Goal: Navigation & Orientation: Find specific page/section

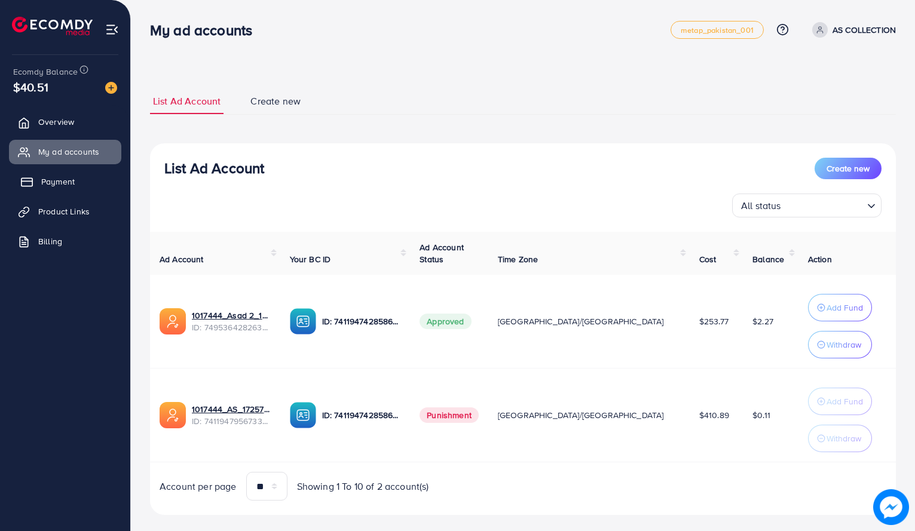
click at [70, 173] on link "Payment" at bounding box center [65, 182] width 112 height 24
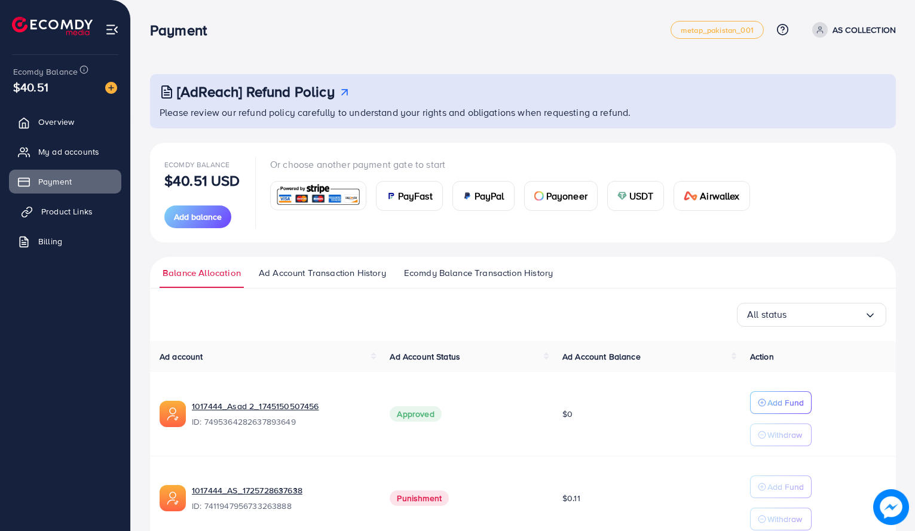
click at [77, 214] on span "Product Links" at bounding box center [66, 212] width 51 height 12
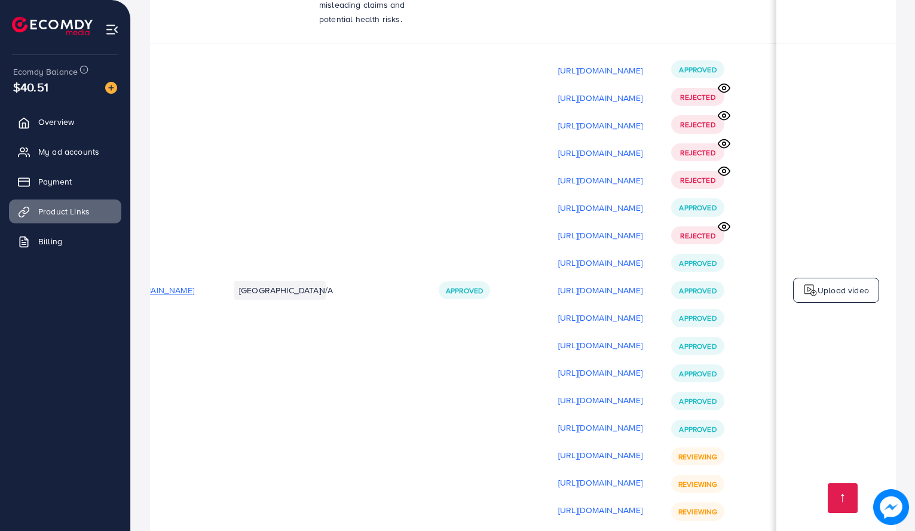
scroll to position [0, 201]
